Goal: Transaction & Acquisition: Purchase product/service

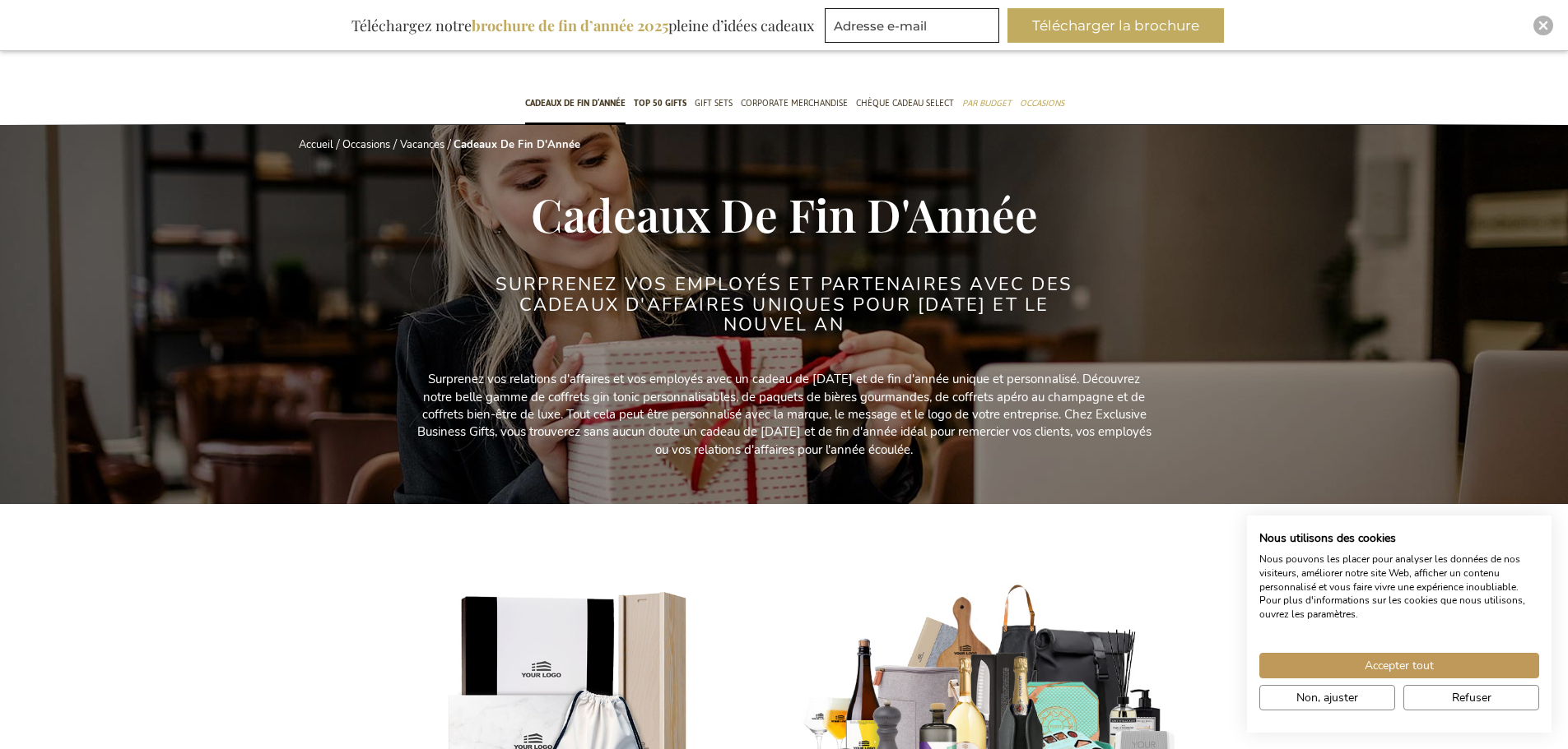
scroll to position [329, 0]
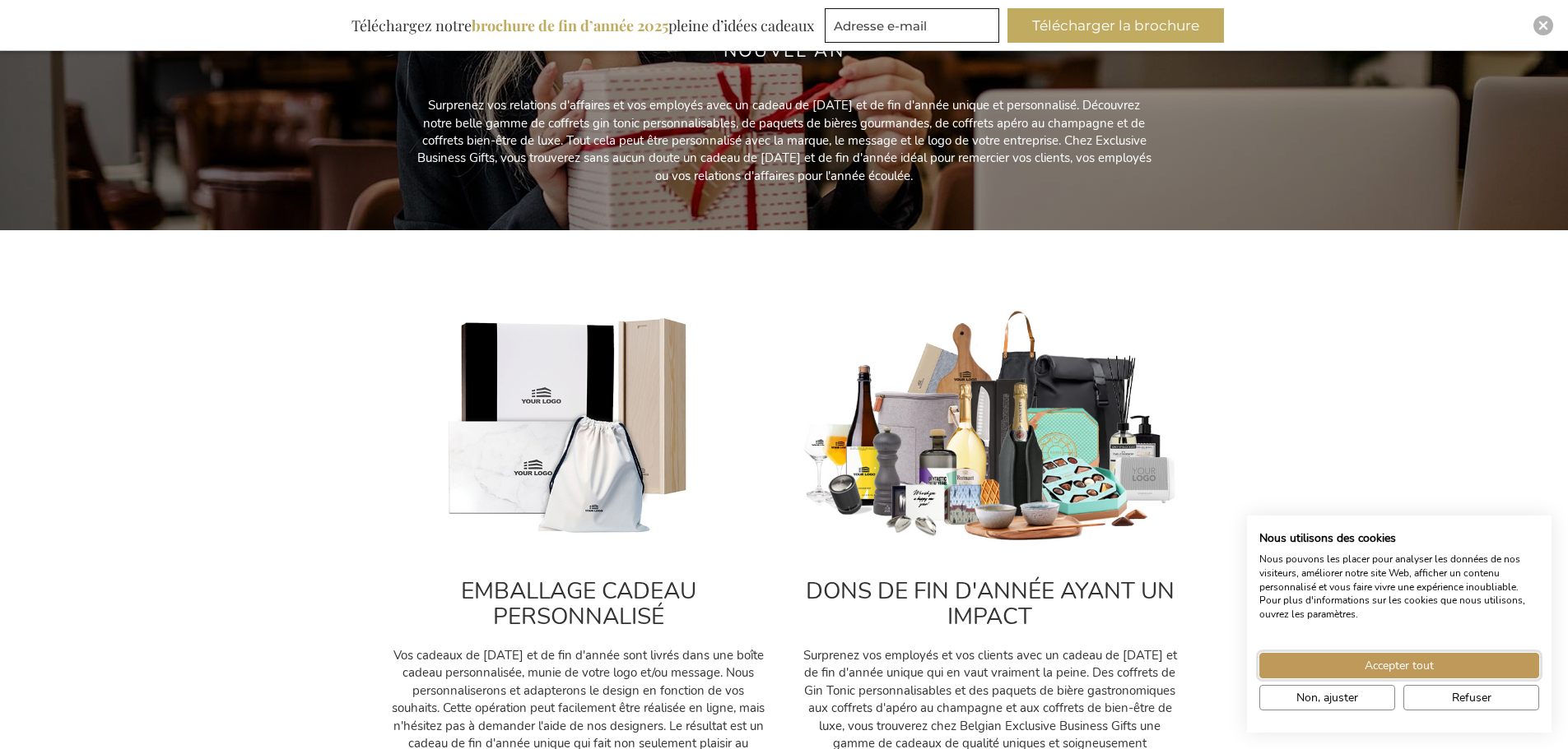
click at [1494, 675] on button "Accepter tout" at bounding box center [1399, 665] width 280 height 25
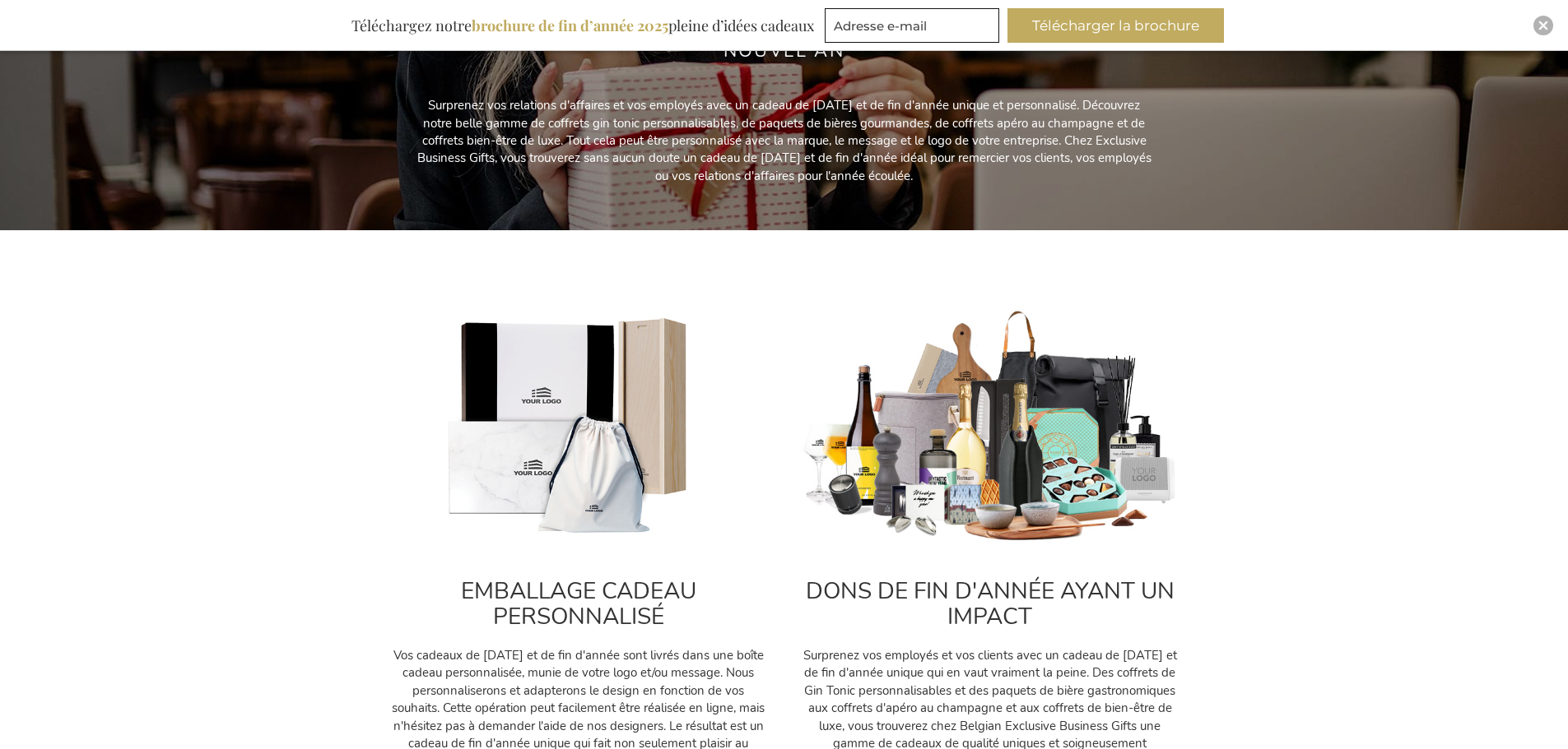
drag, startPoint x: 1439, startPoint y: 709, endPoint x: 1422, endPoint y: 713, distance: 17.5
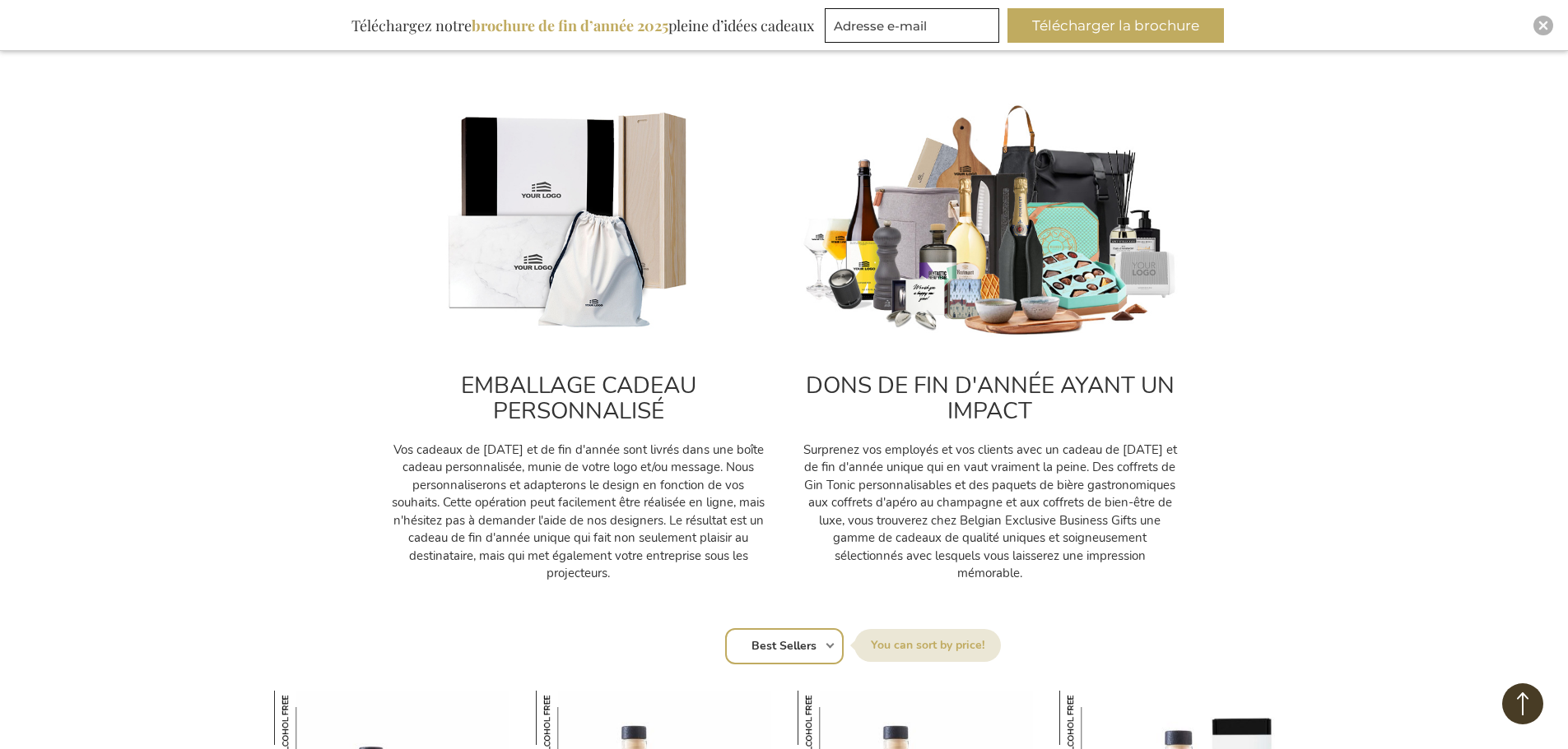
scroll to position [494, 0]
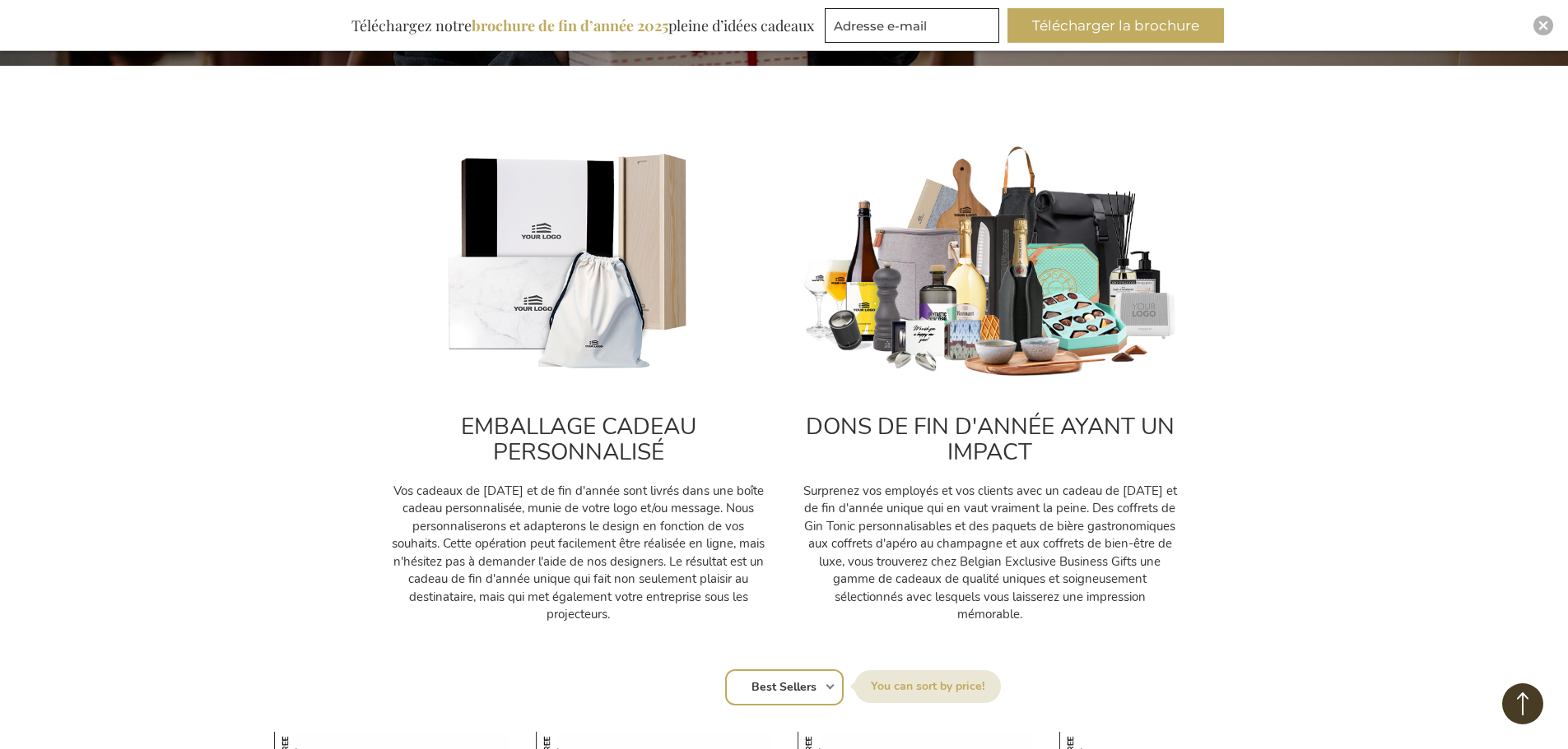
click at [1013, 449] on h2 "DONS DE FIN D'ANNÉE AYANT UN IMPACT" at bounding box center [989, 440] width 379 height 51
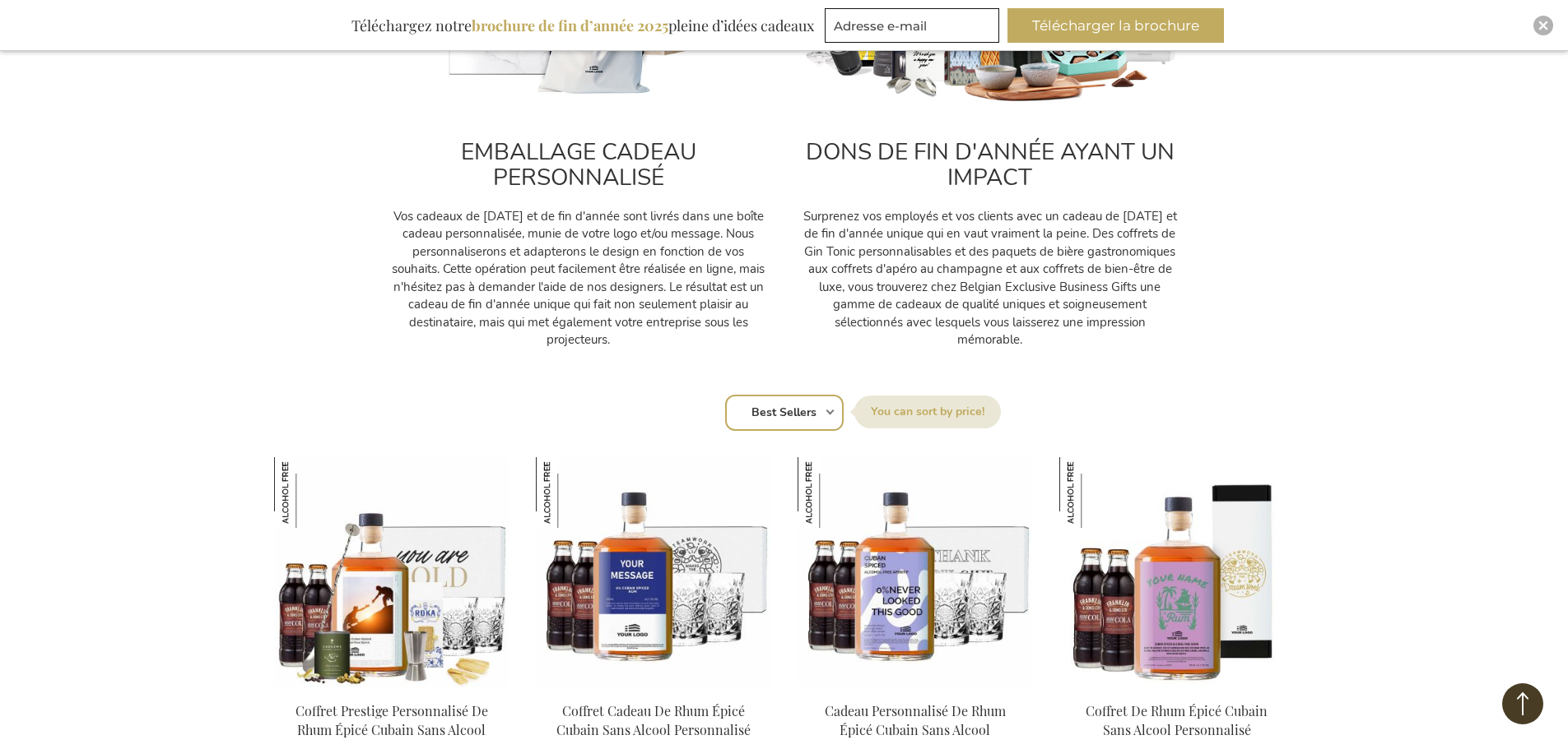
scroll to position [987, 0]
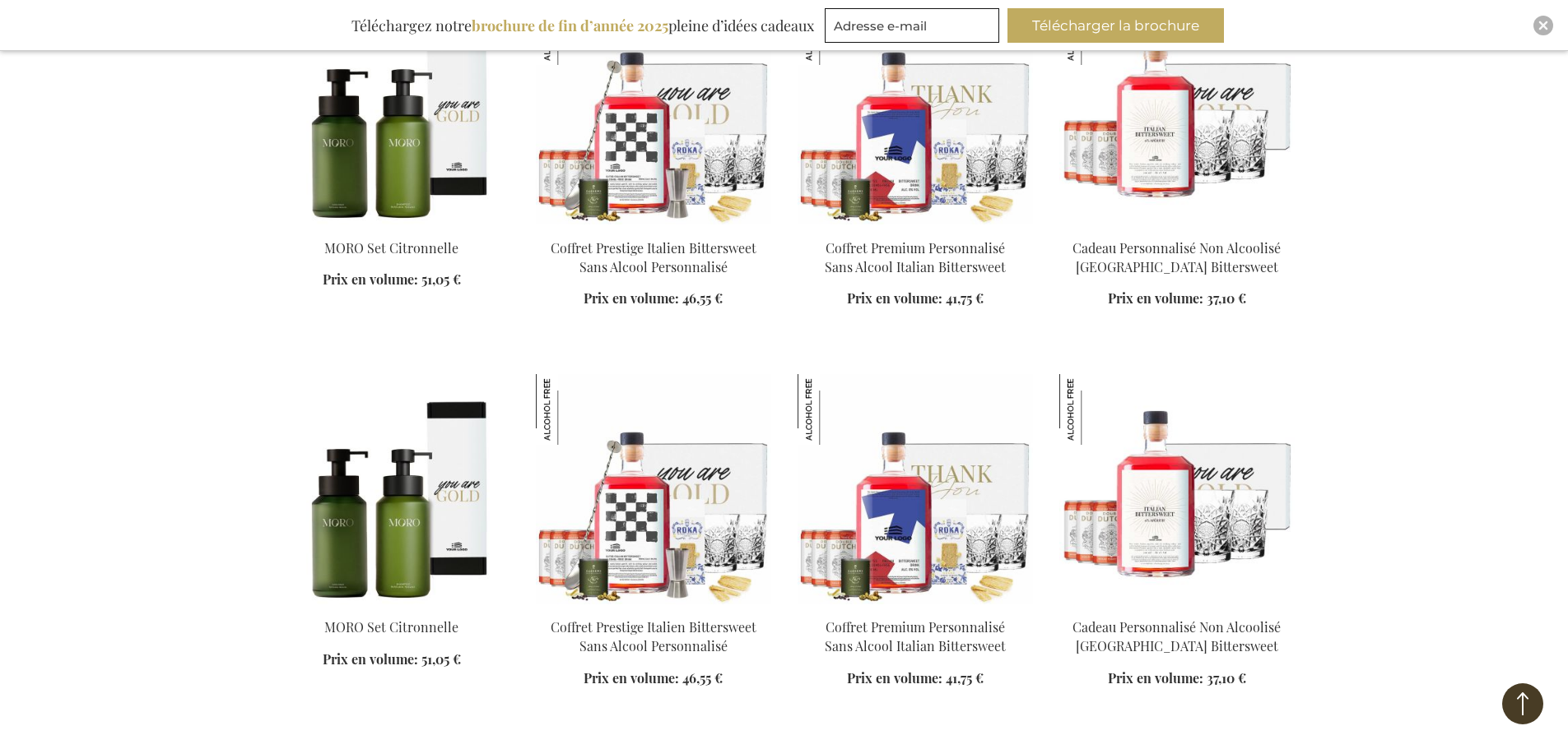
scroll to position [2221, 0]
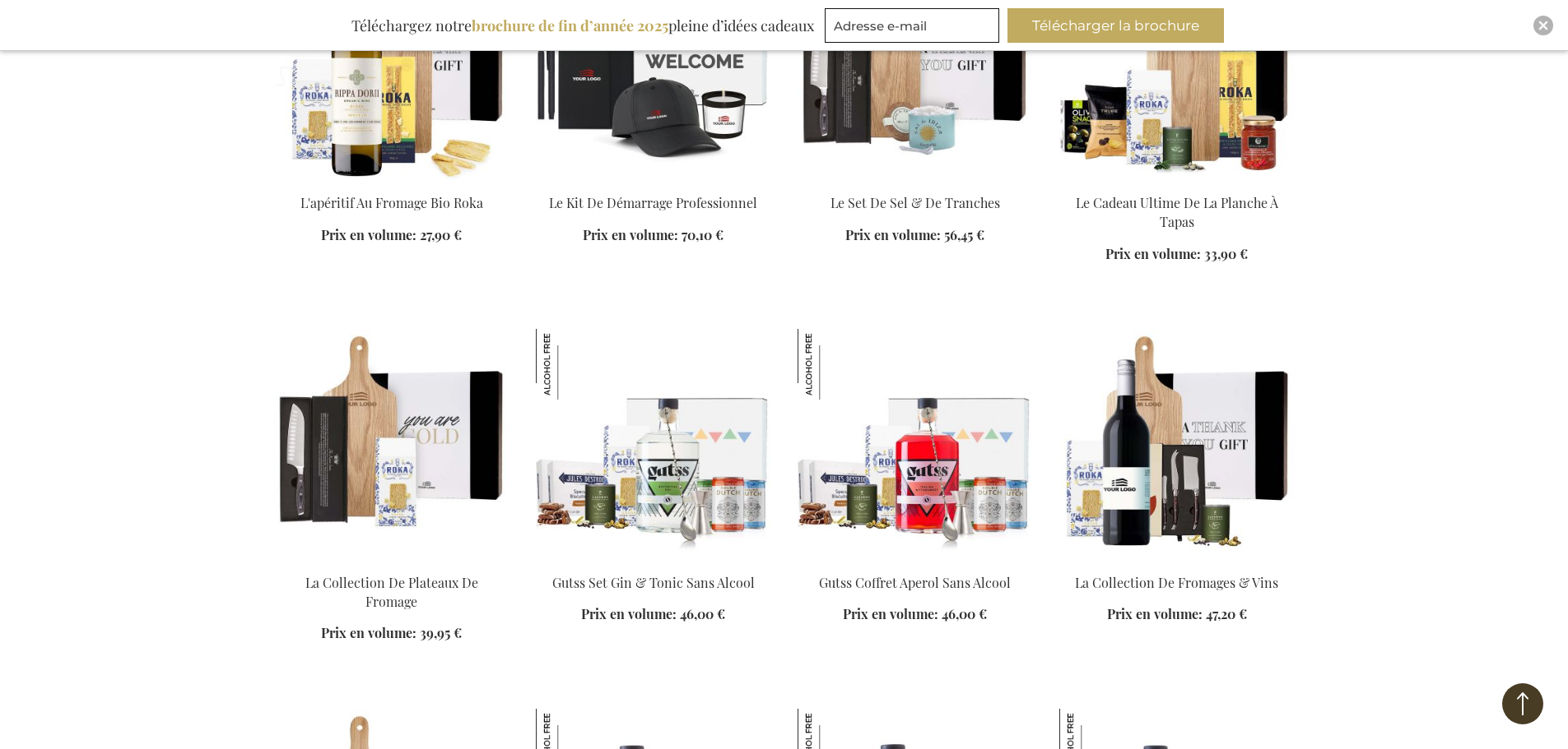
scroll to position [3537, 0]
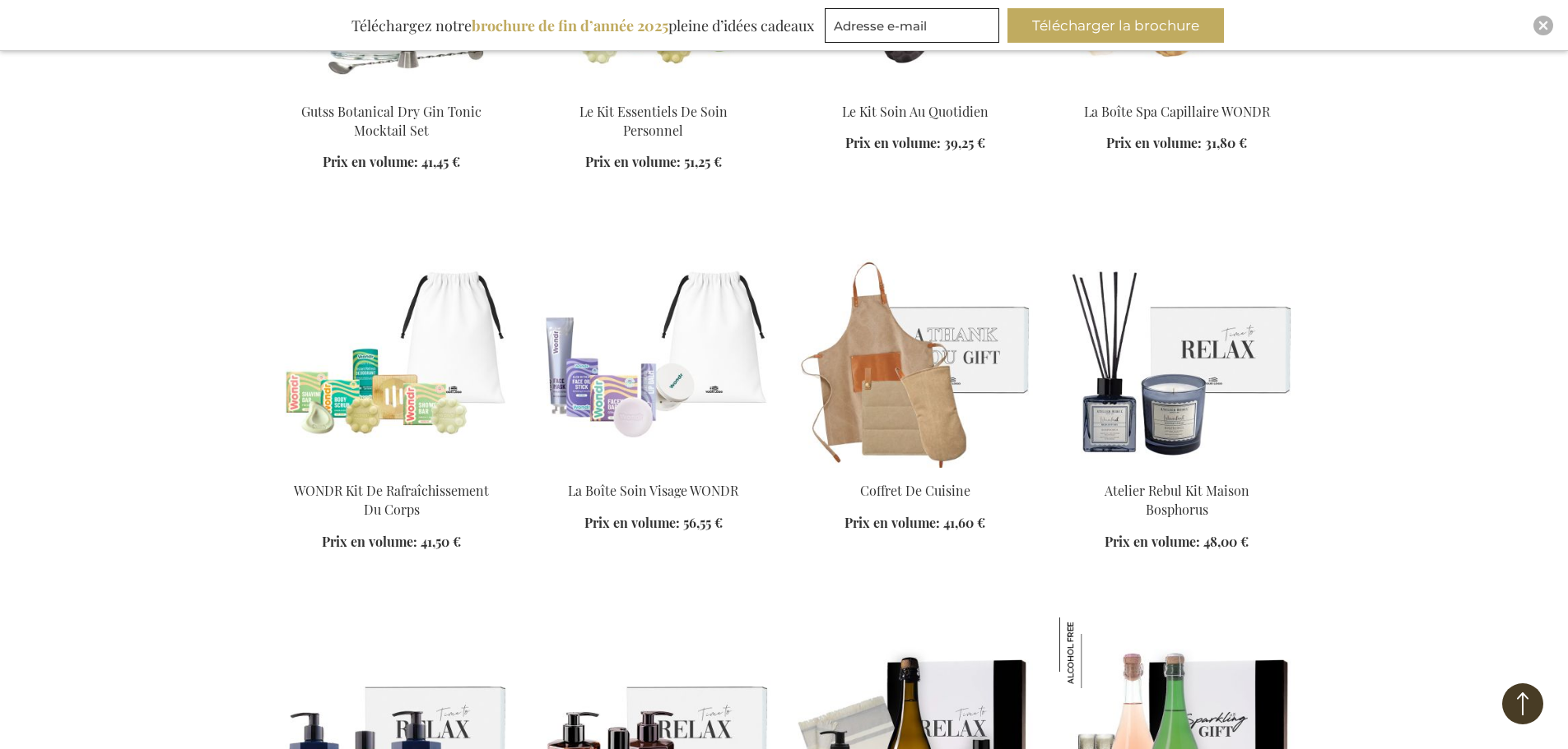
scroll to position [4689, 0]
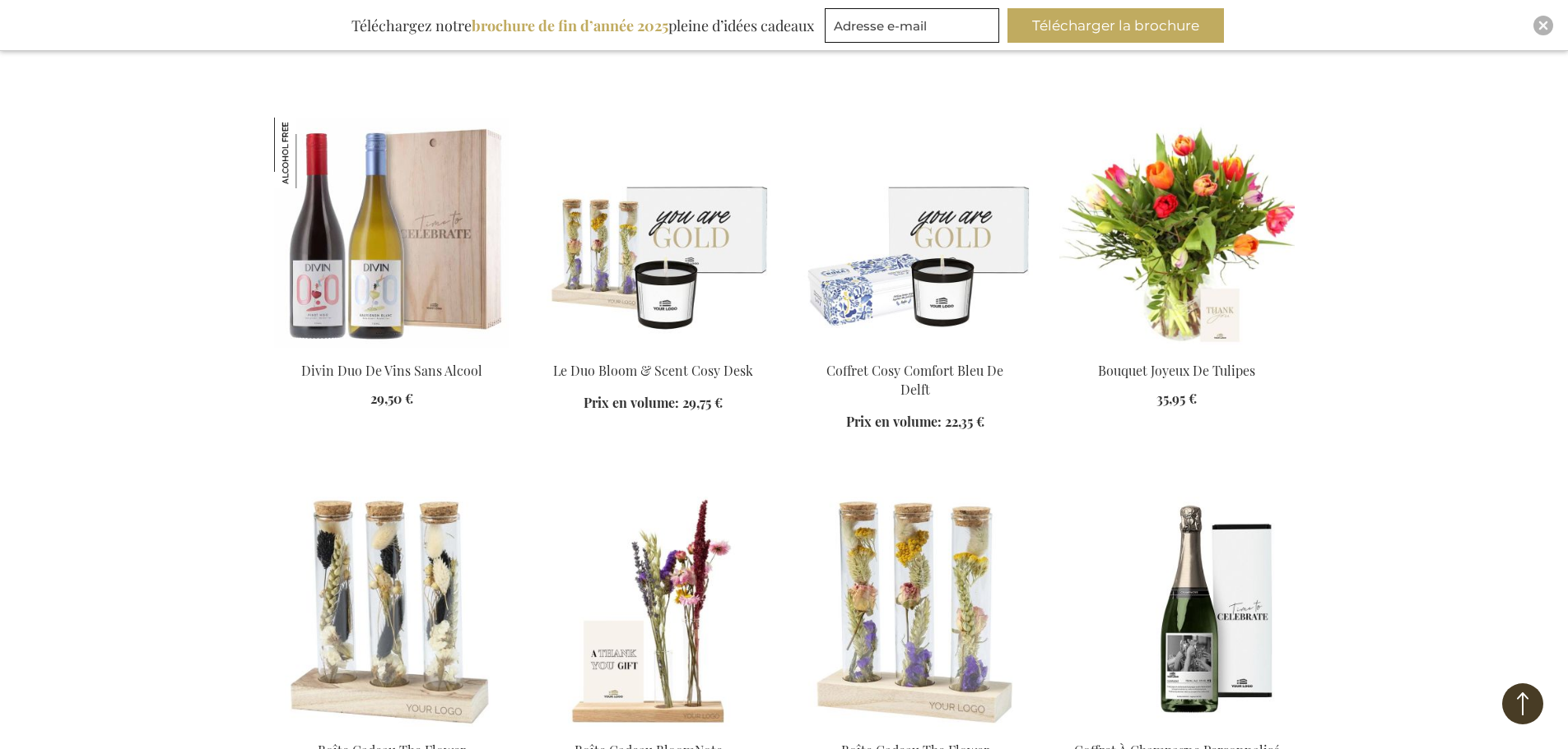
scroll to position [5265, 0]
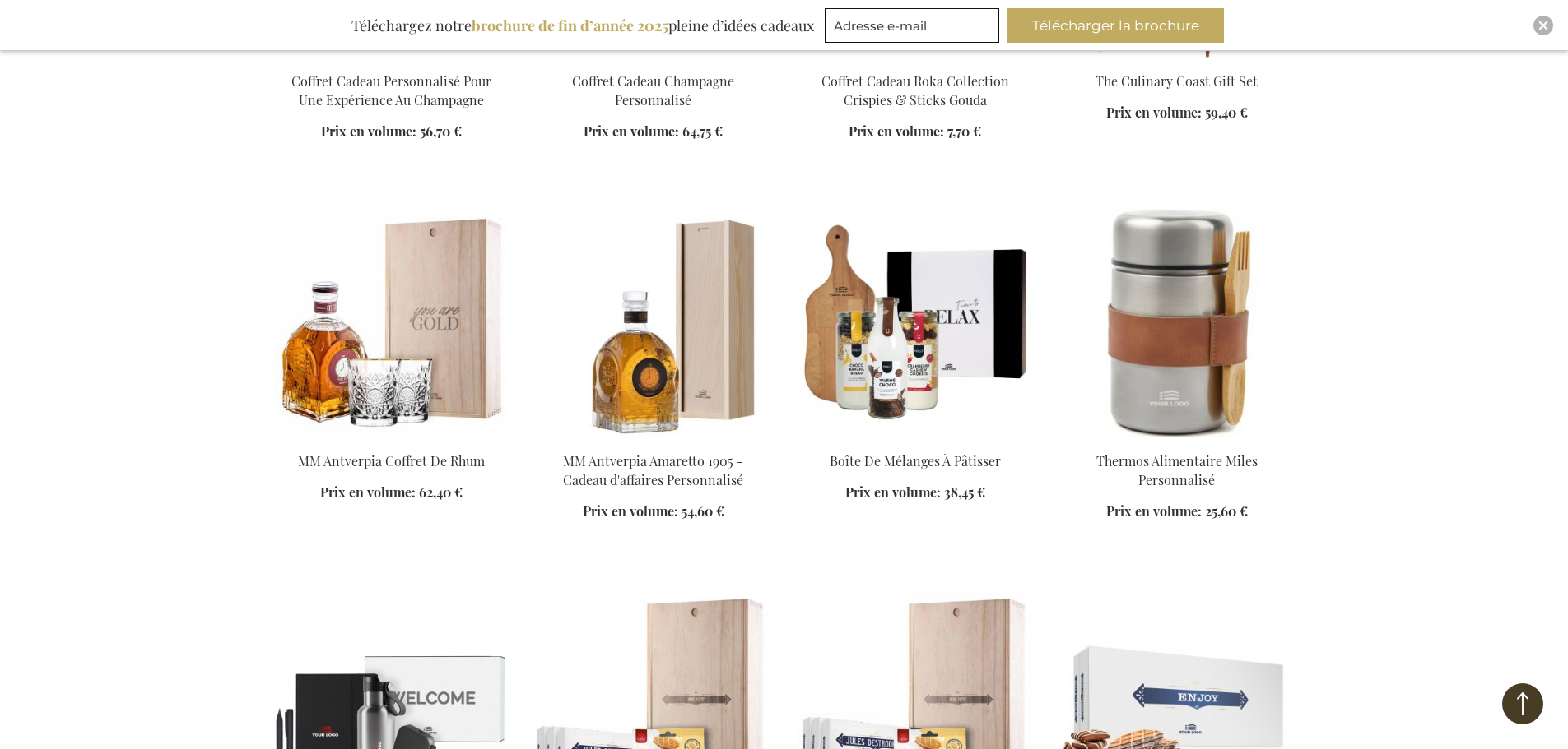
scroll to position [6334, 0]
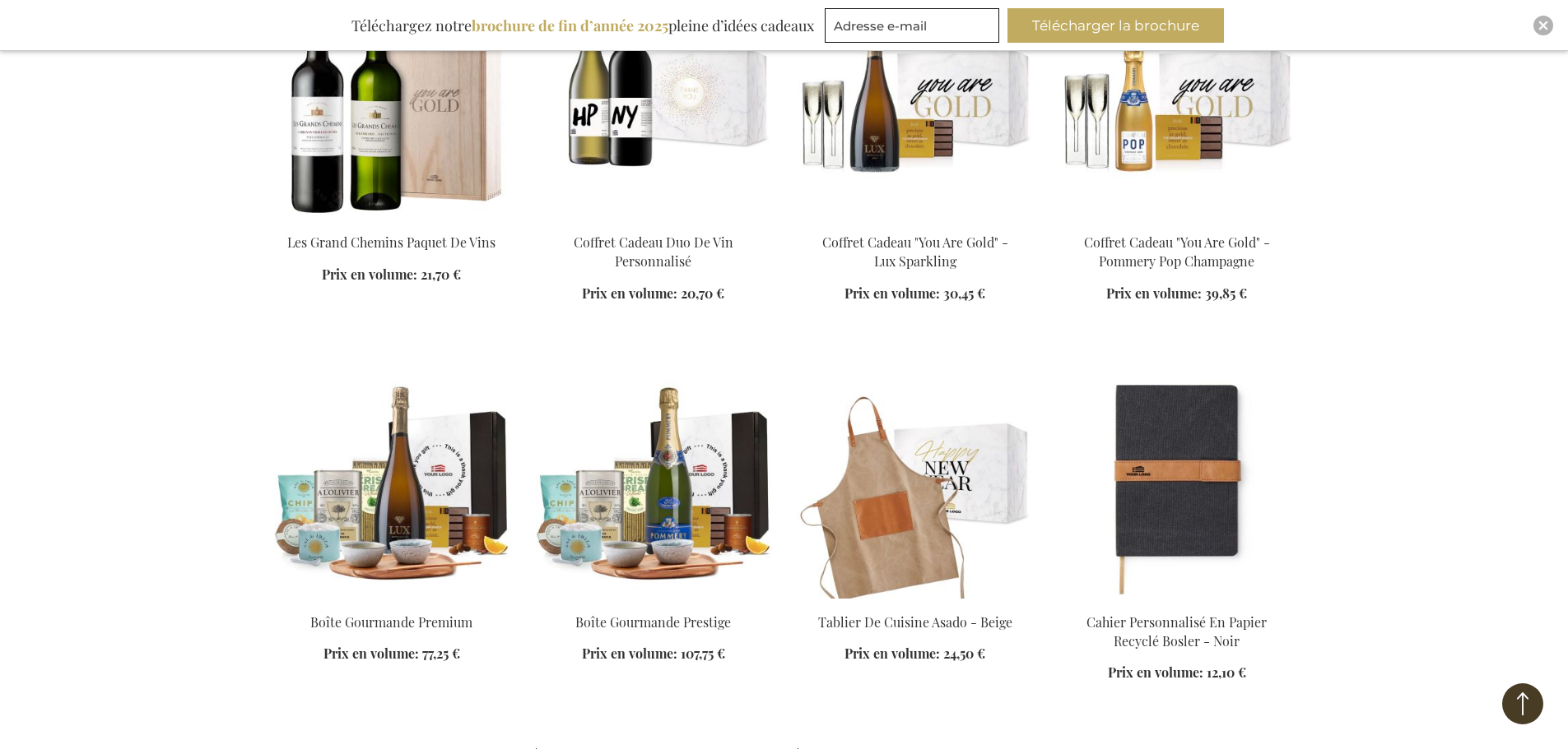
scroll to position [7897, 0]
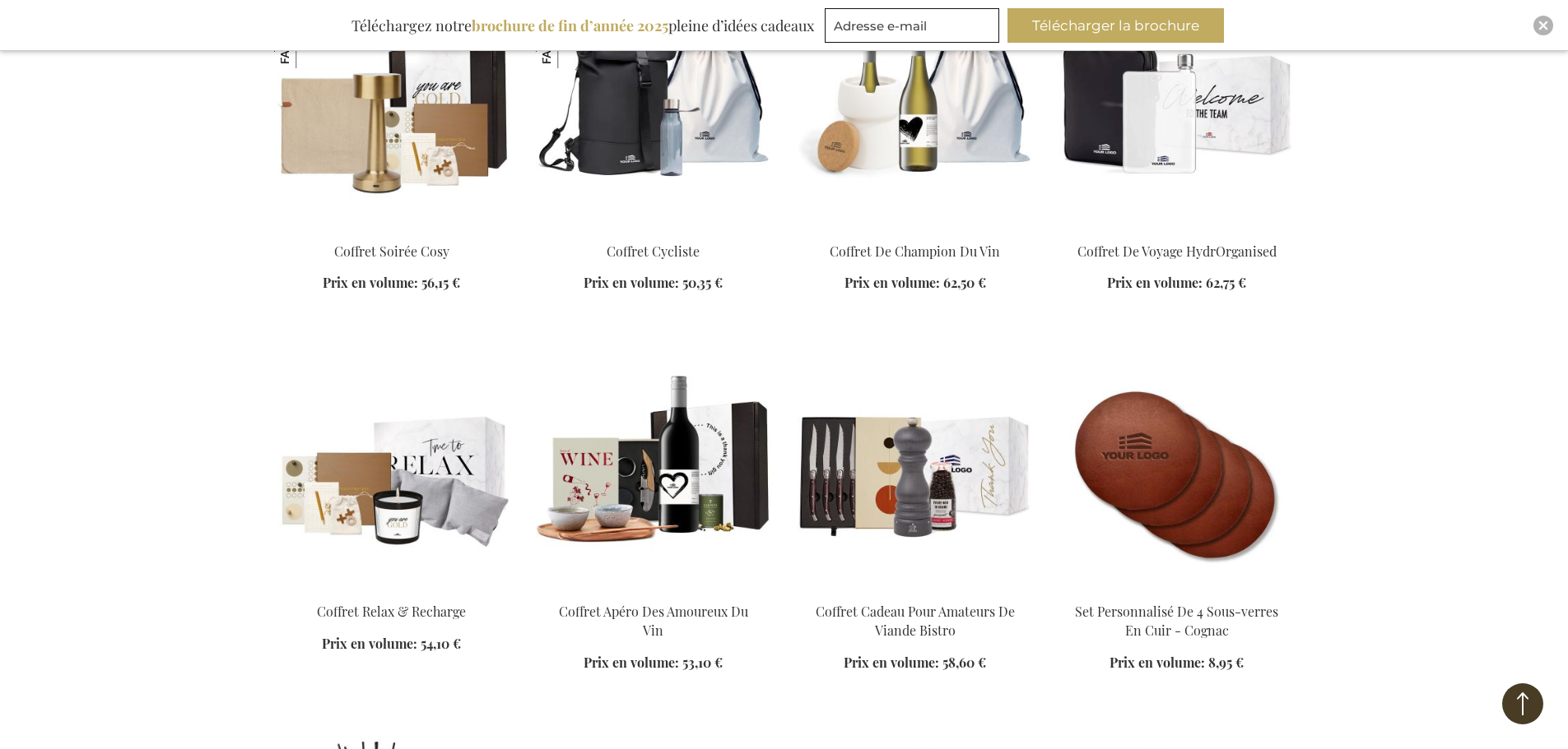
scroll to position [8966, 0]
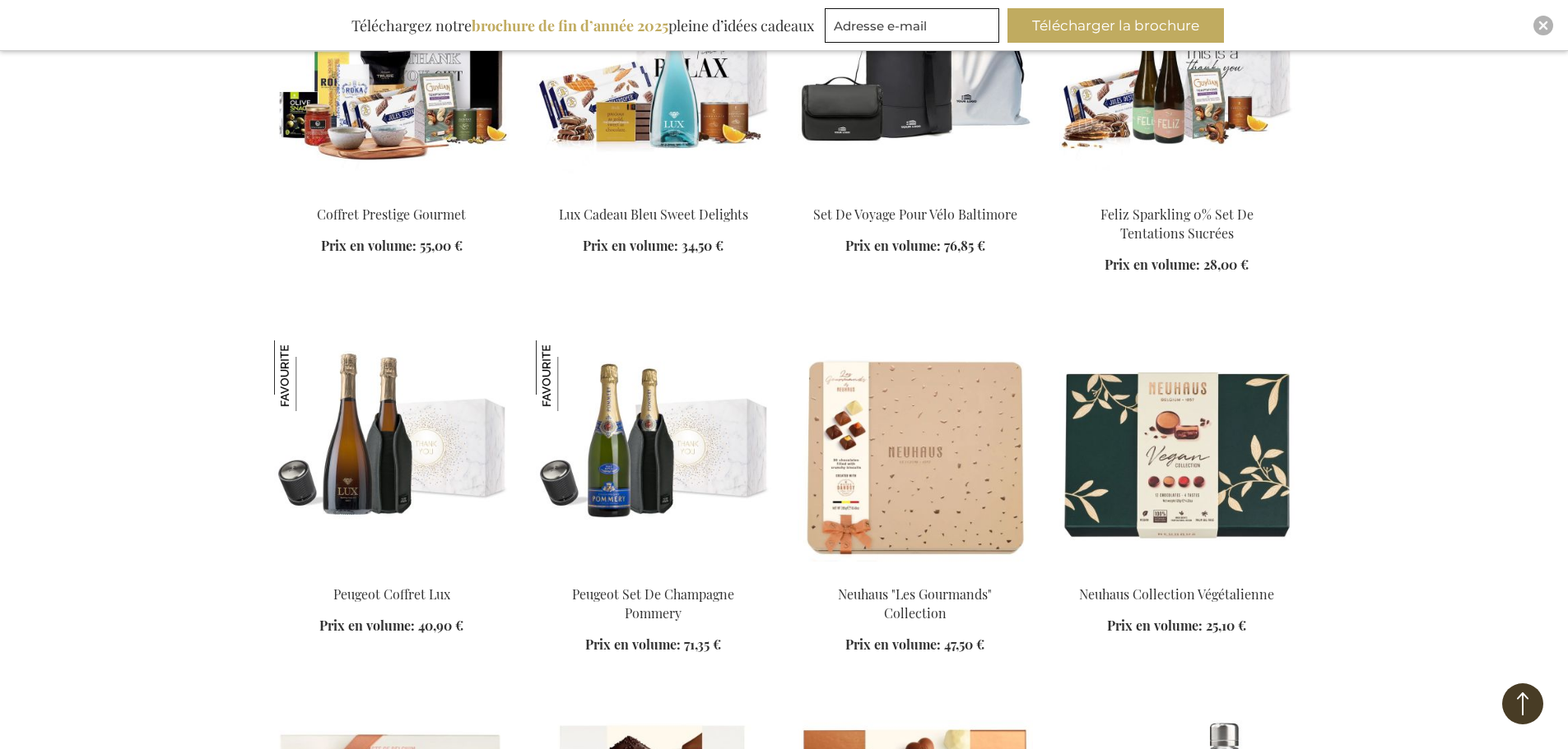
scroll to position [10529, 0]
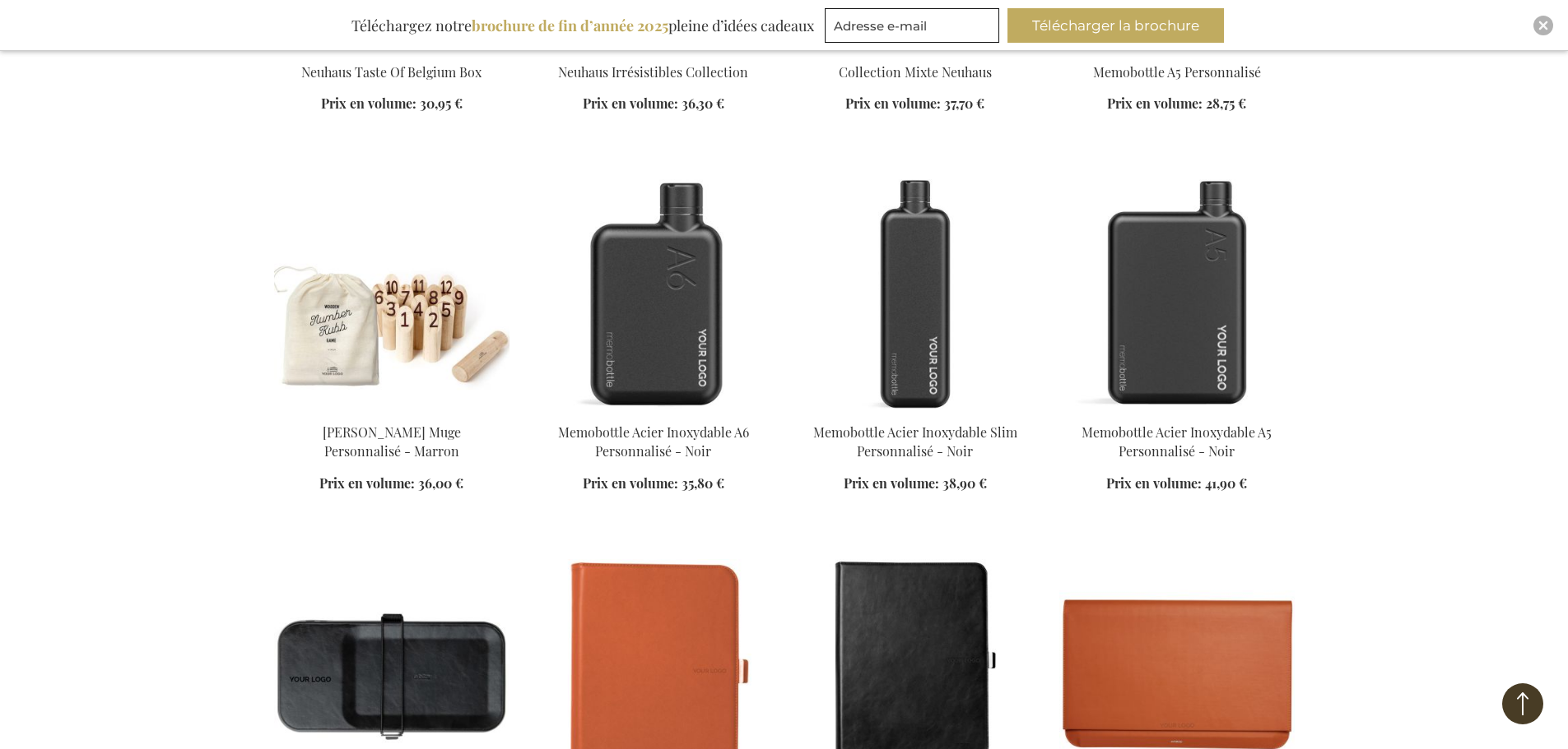
scroll to position [11270, 0]
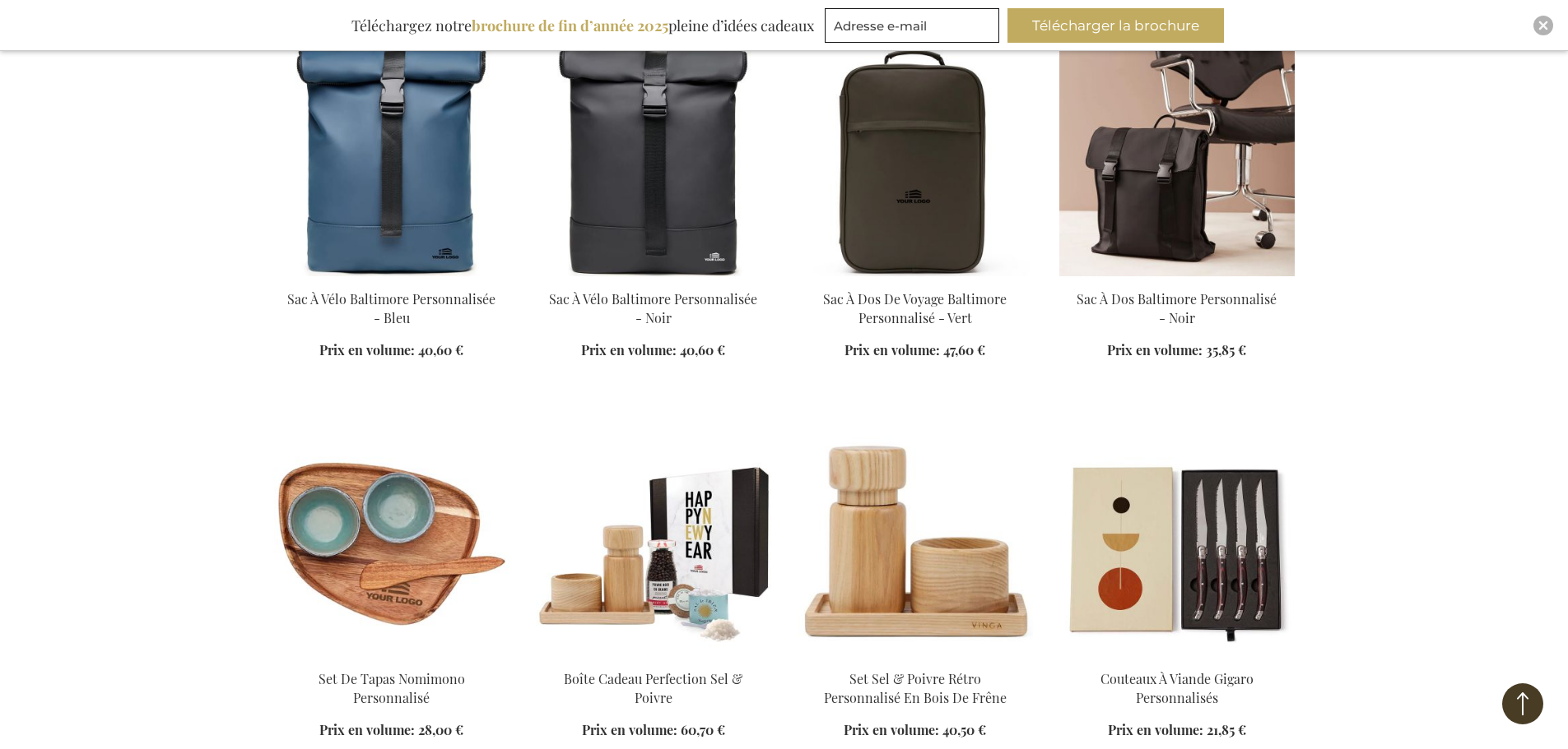
scroll to position [13738, 0]
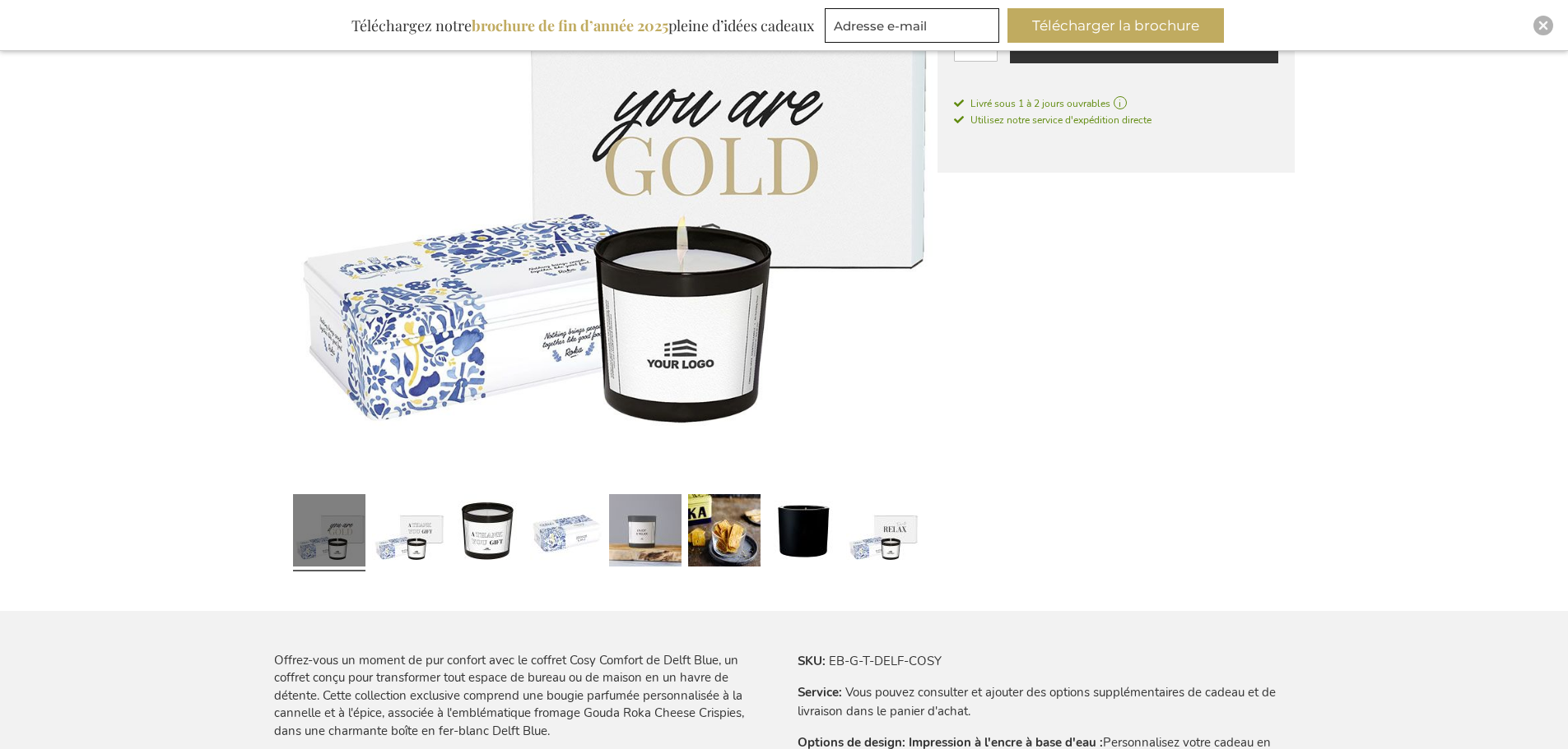
scroll to position [494, 0]
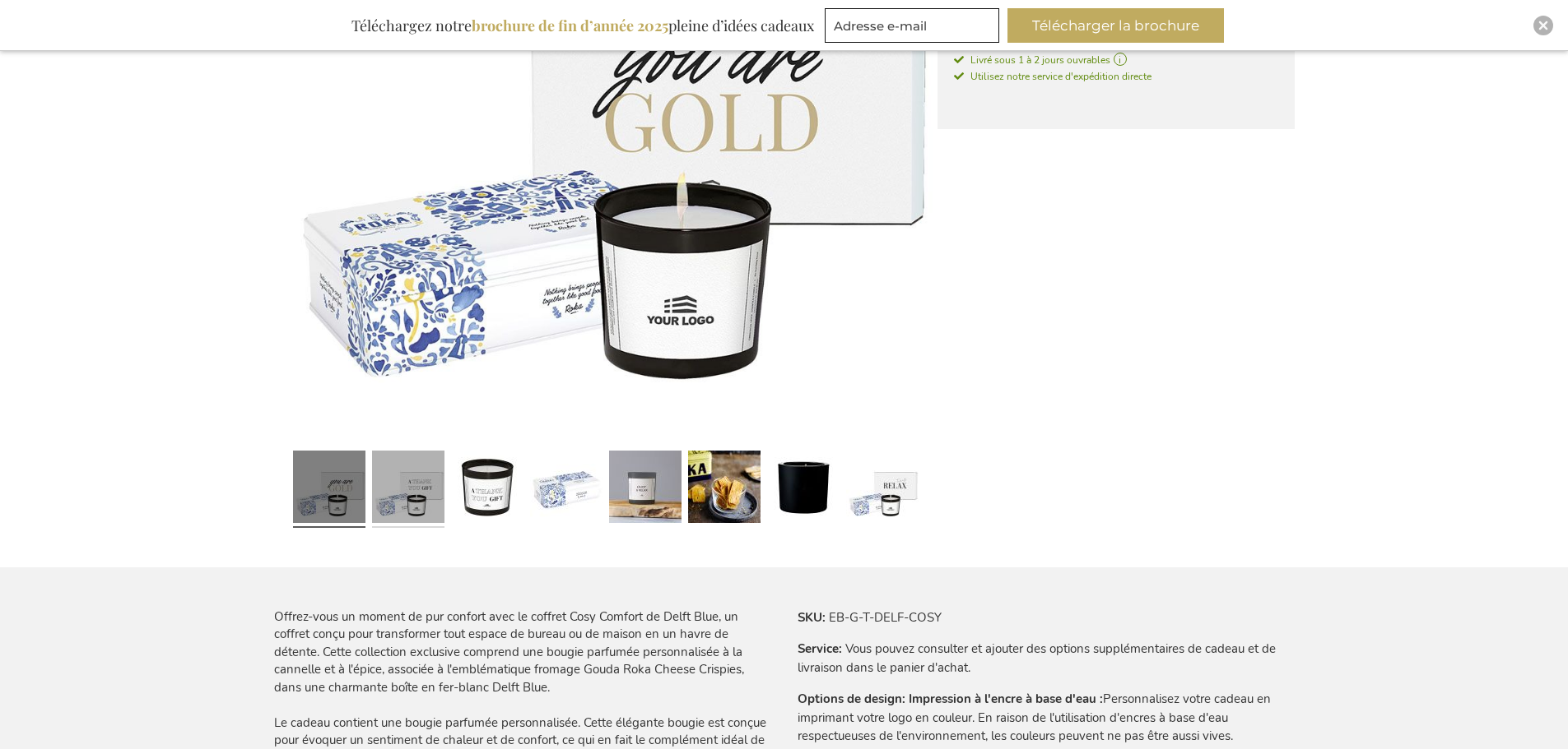
click at [419, 503] on link at bounding box center [408, 489] width 73 height 91
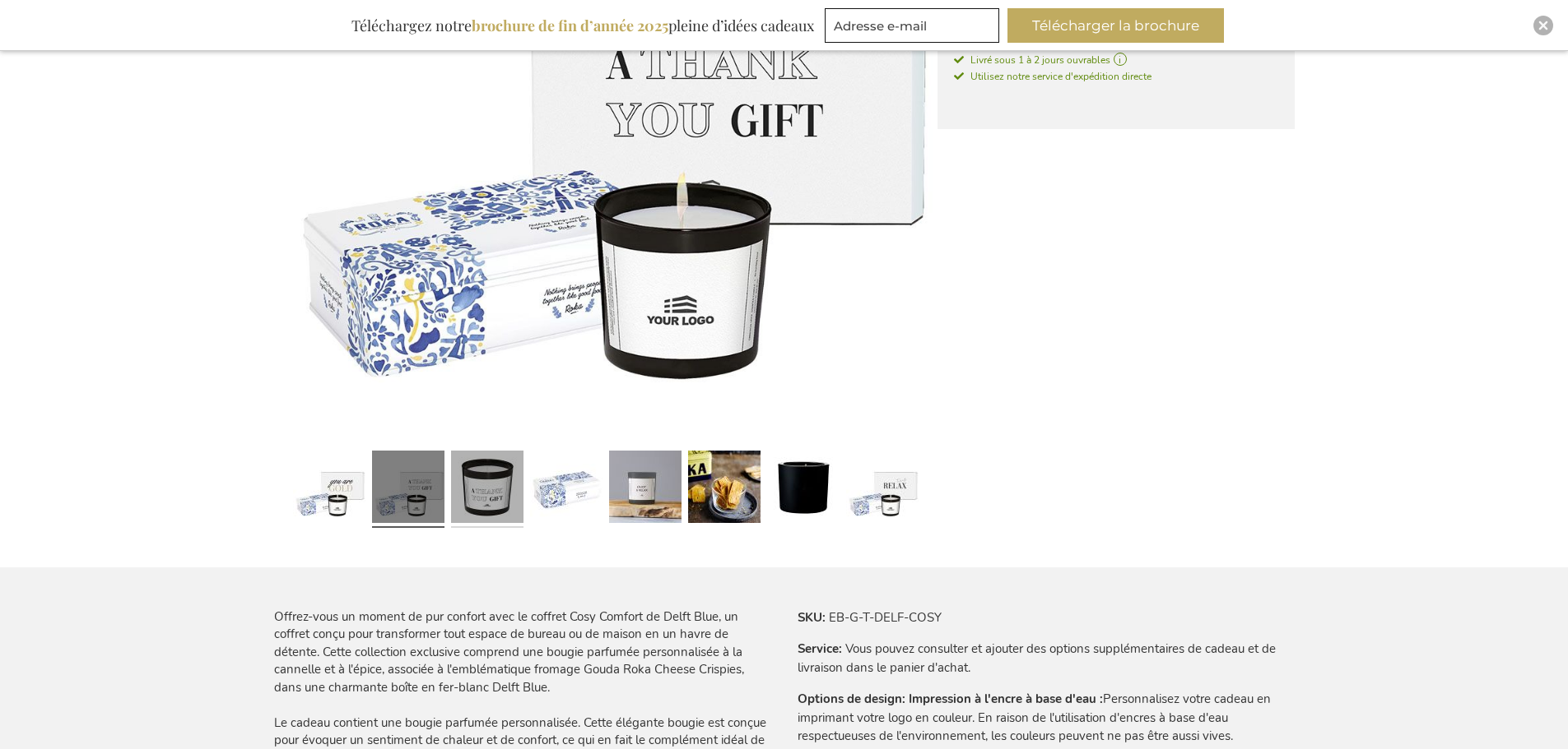
drag, startPoint x: 485, startPoint y: 484, endPoint x: 498, endPoint y: 487, distance: 13.3
click at [486, 486] on link at bounding box center [488, 489] width 73 height 91
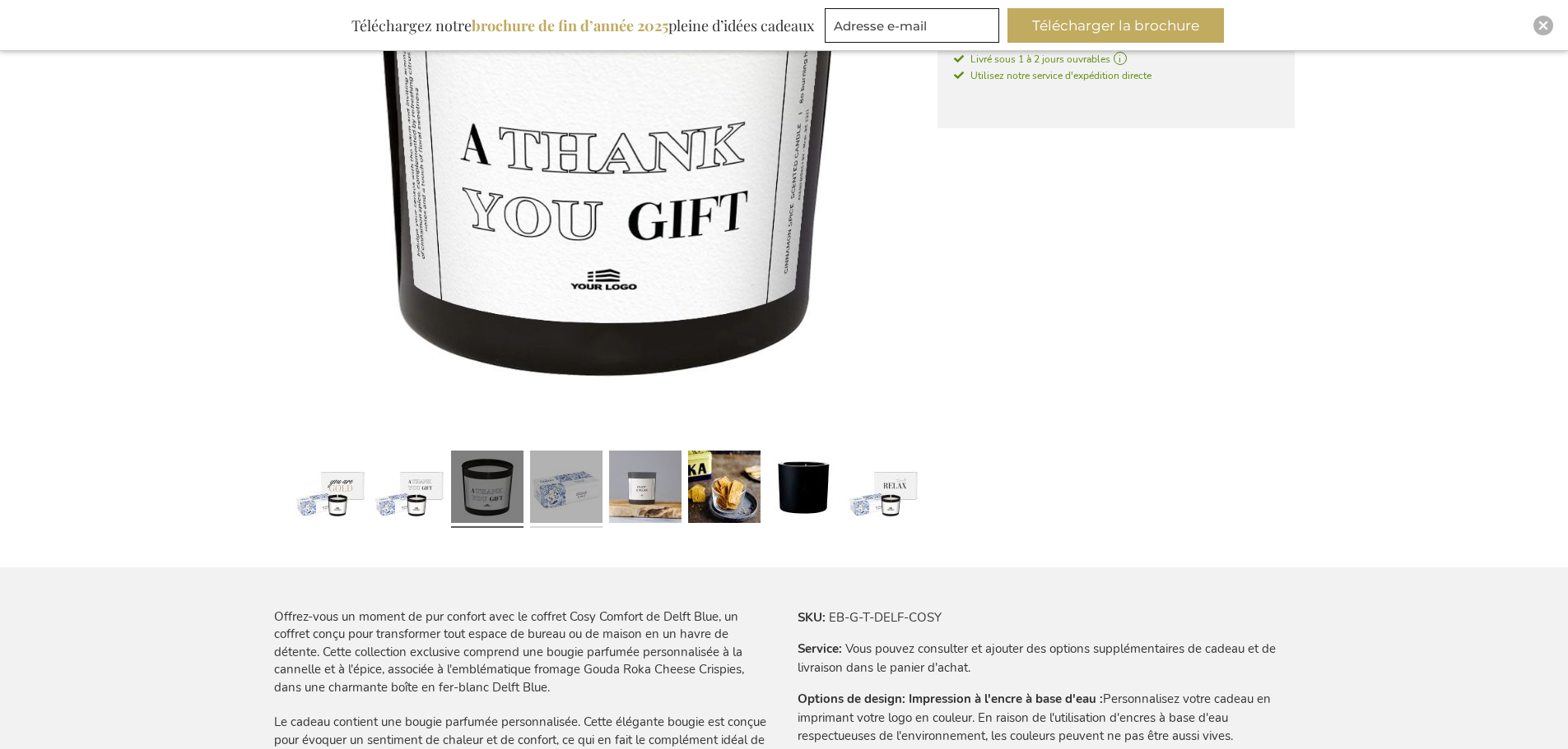
click at [562, 502] on link at bounding box center [567, 489] width 73 height 91
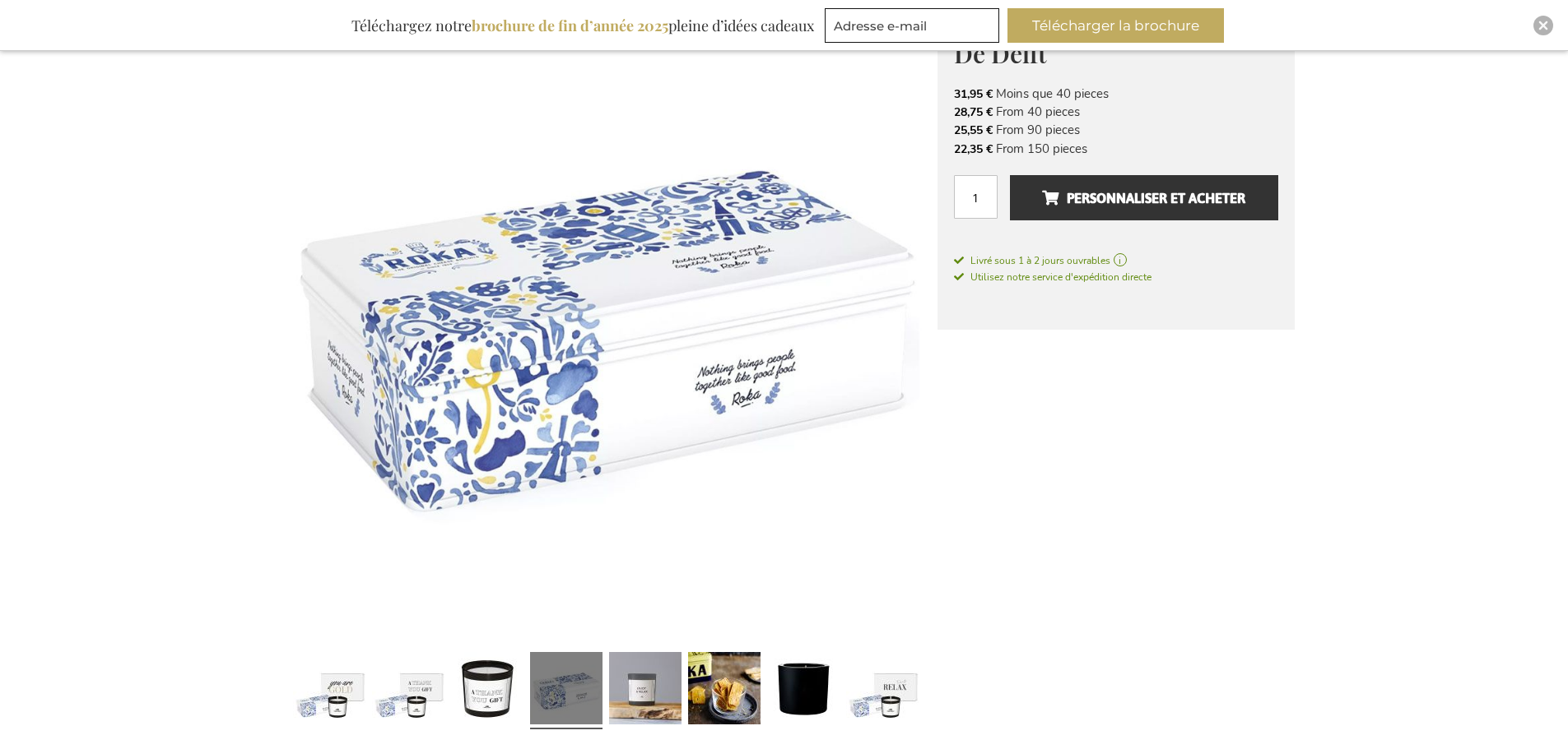
scroll to position [248, 0]
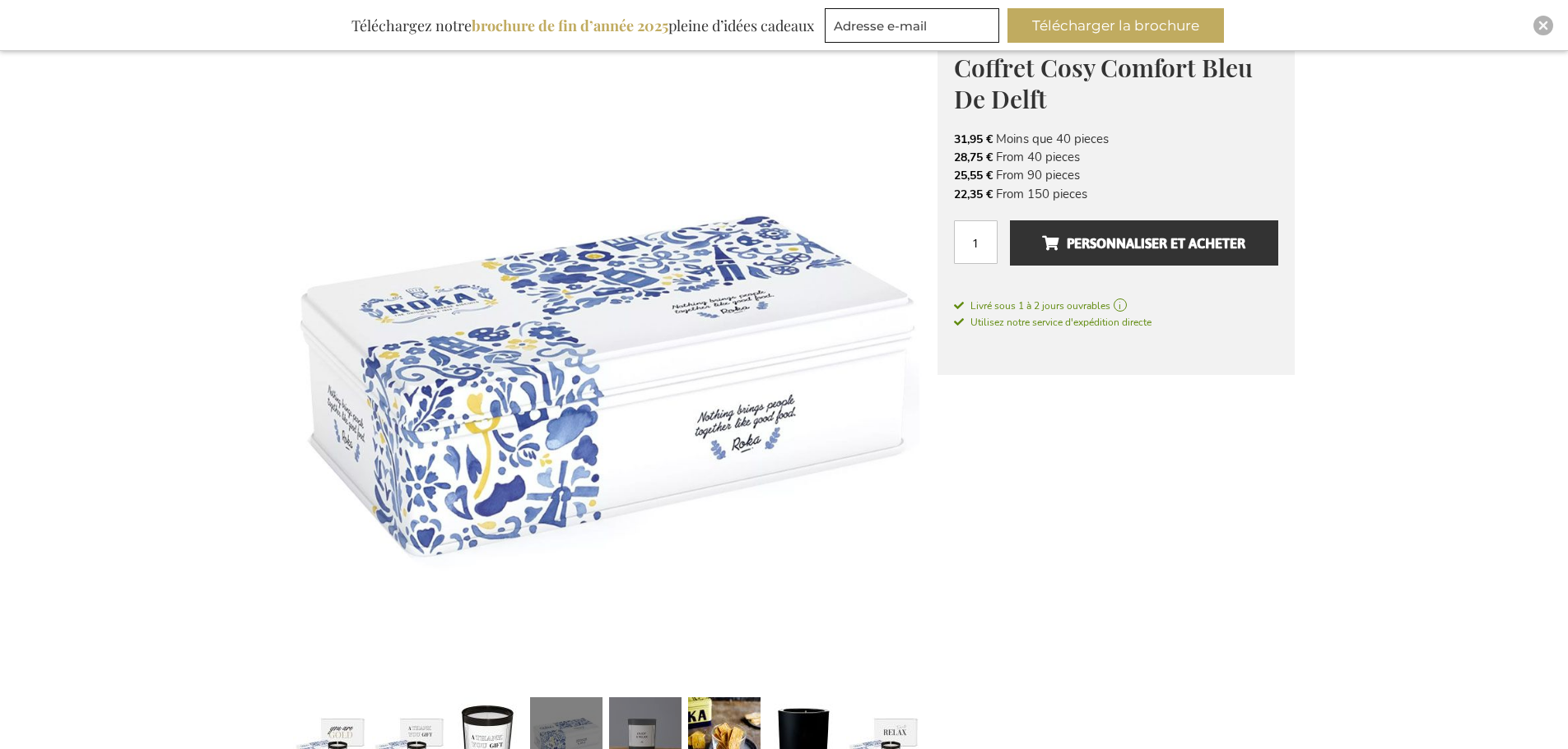
click at [661, 707] on link at bounding box center [645, 736] width 73 height 91
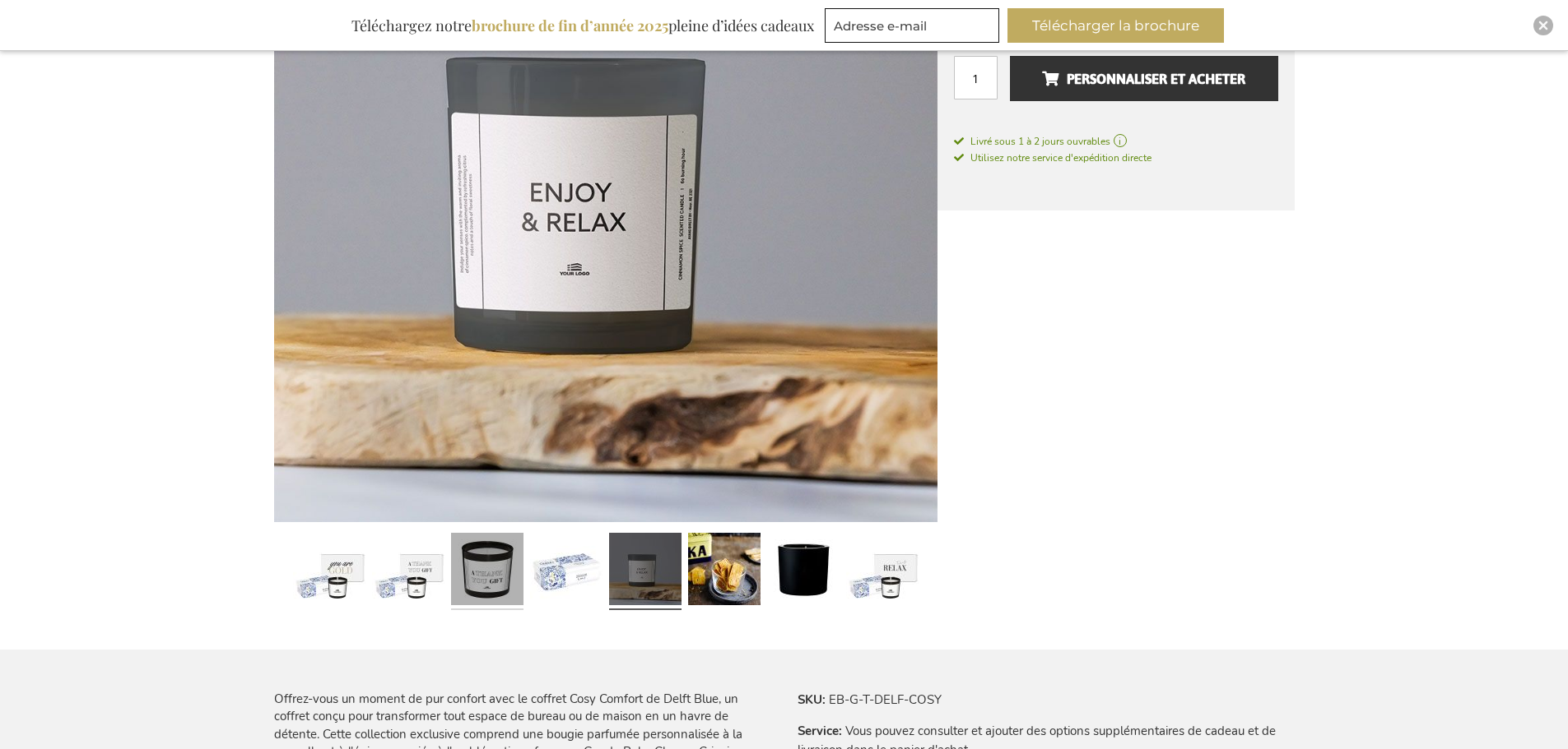
click at [503, 577] on link at bounding box center [488, 571] width 73 height 91
